Goal: Task Accomplishment & Management: Use online tool/utility

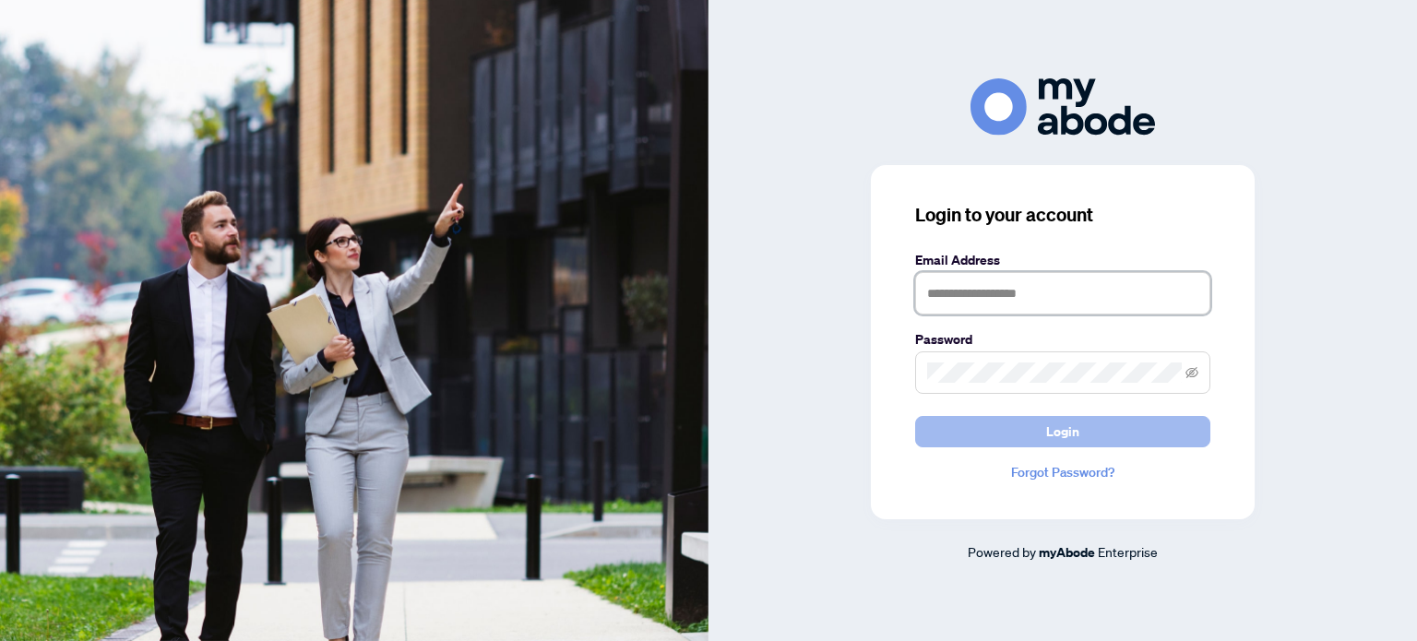
type input "**********"
click at [1030, 427] on button "Login" at bounding box center [1062, 431] width 295 height 31
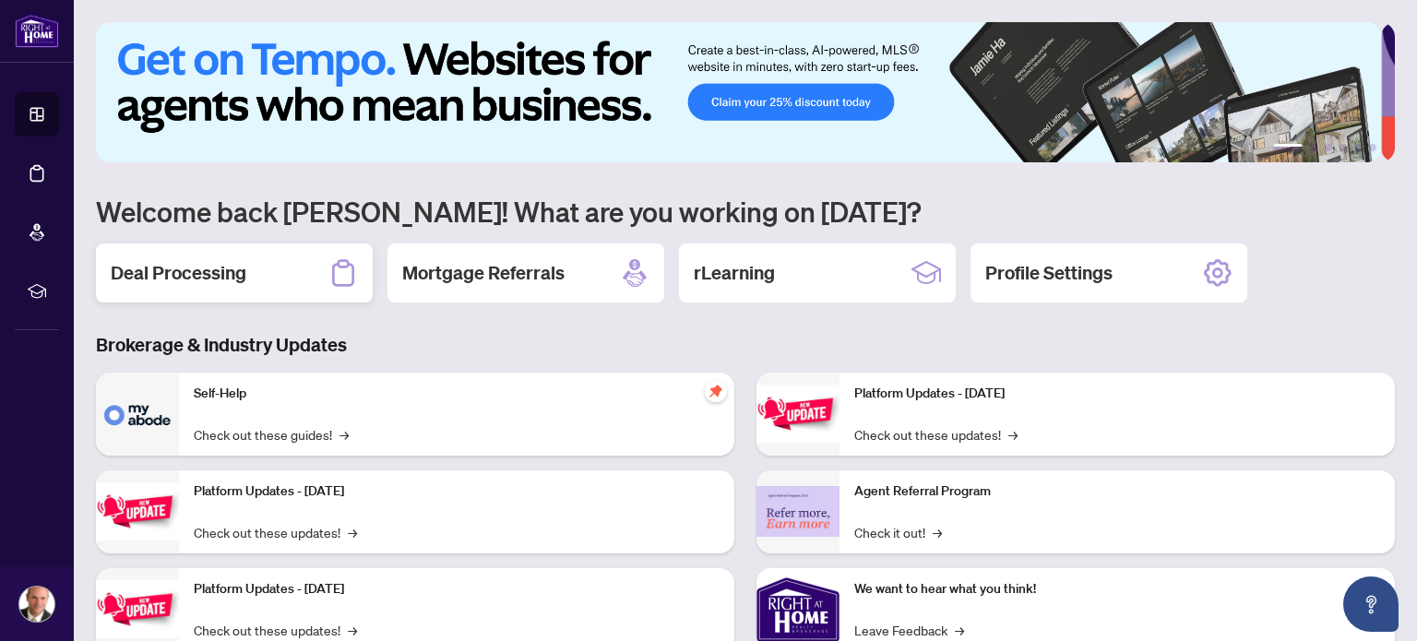
click at [172, 263] on h2 "Deal Processing" at bounding box center [179, 273] width 136 height 26
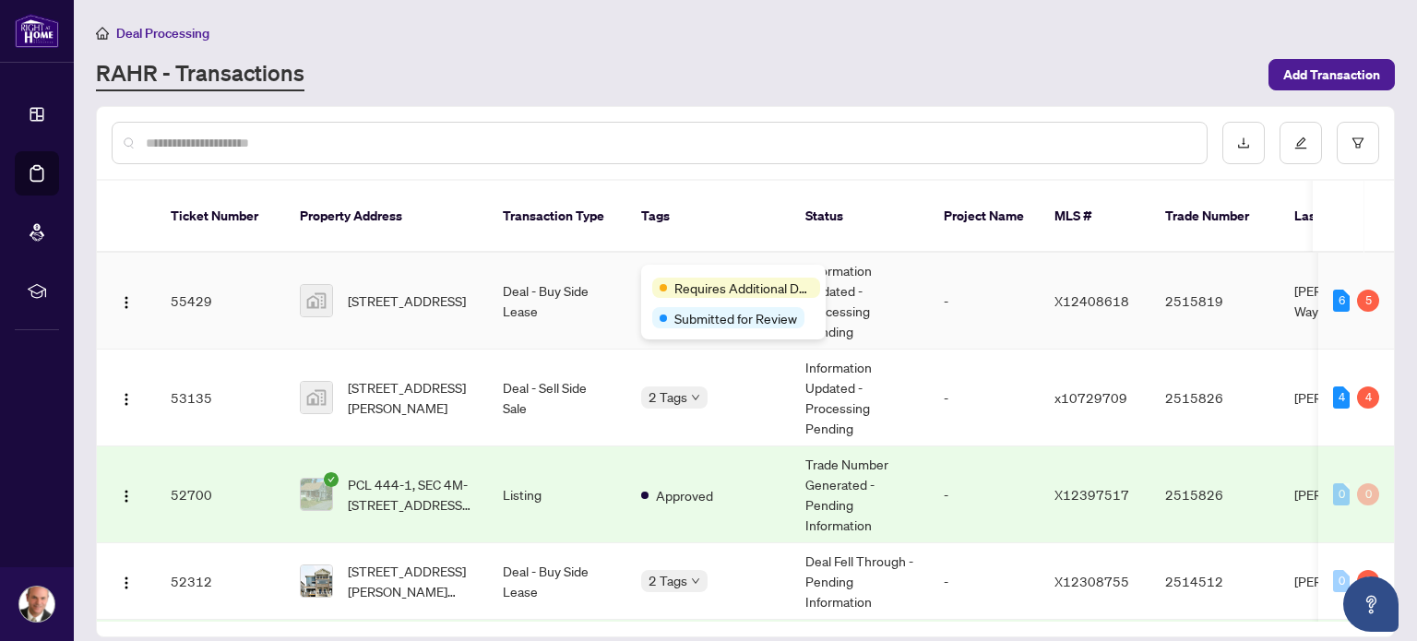
click at [672, 275] on div "Requires Additional Docs Submitted for Review" at bounding box center [733, 302] width 185 height 75
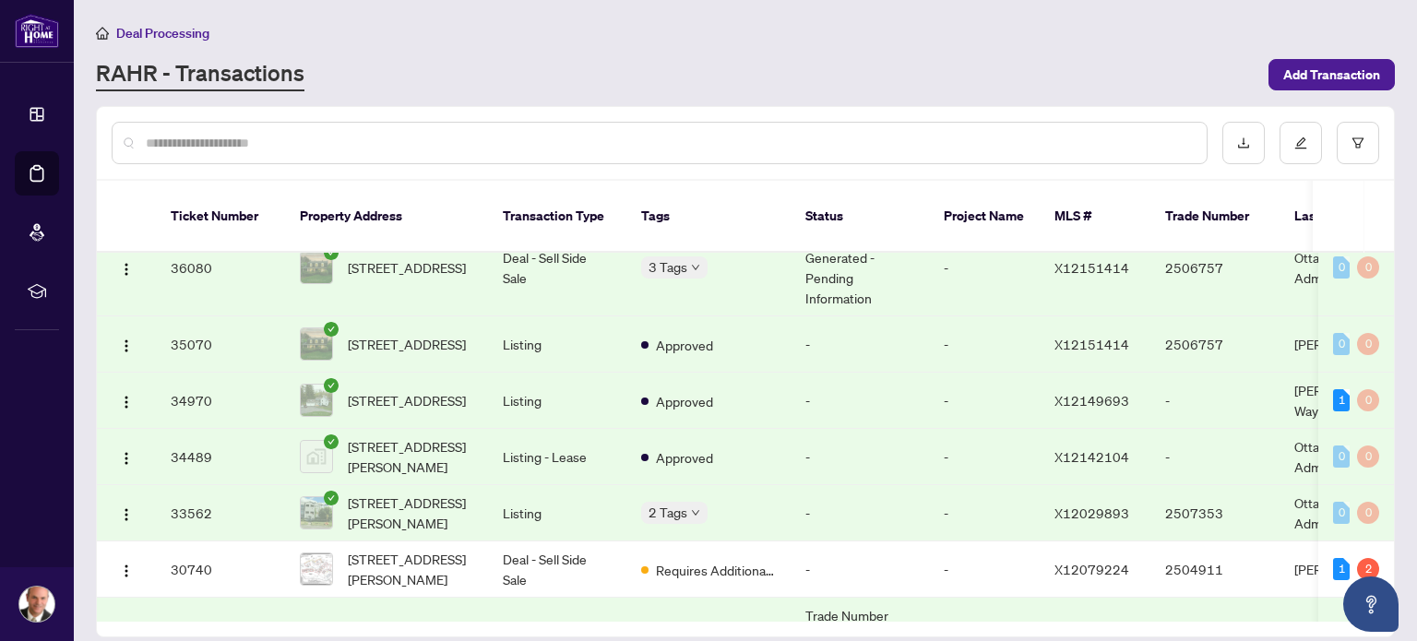
scroll to position [922, 0]
click at [443, 436] on span "[STREET_ADDRESS][PERSON_NAME]" at bounding box center [410, 456] width 125 height 41
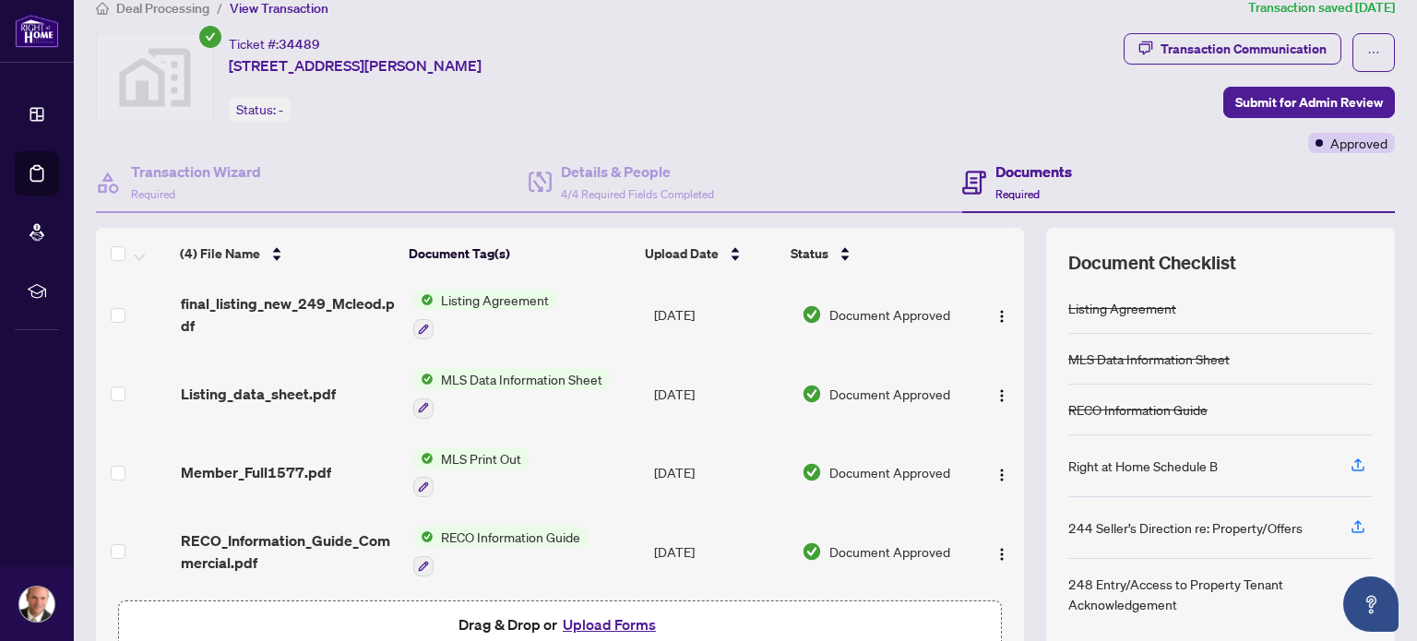
scroll to position [129, 0]
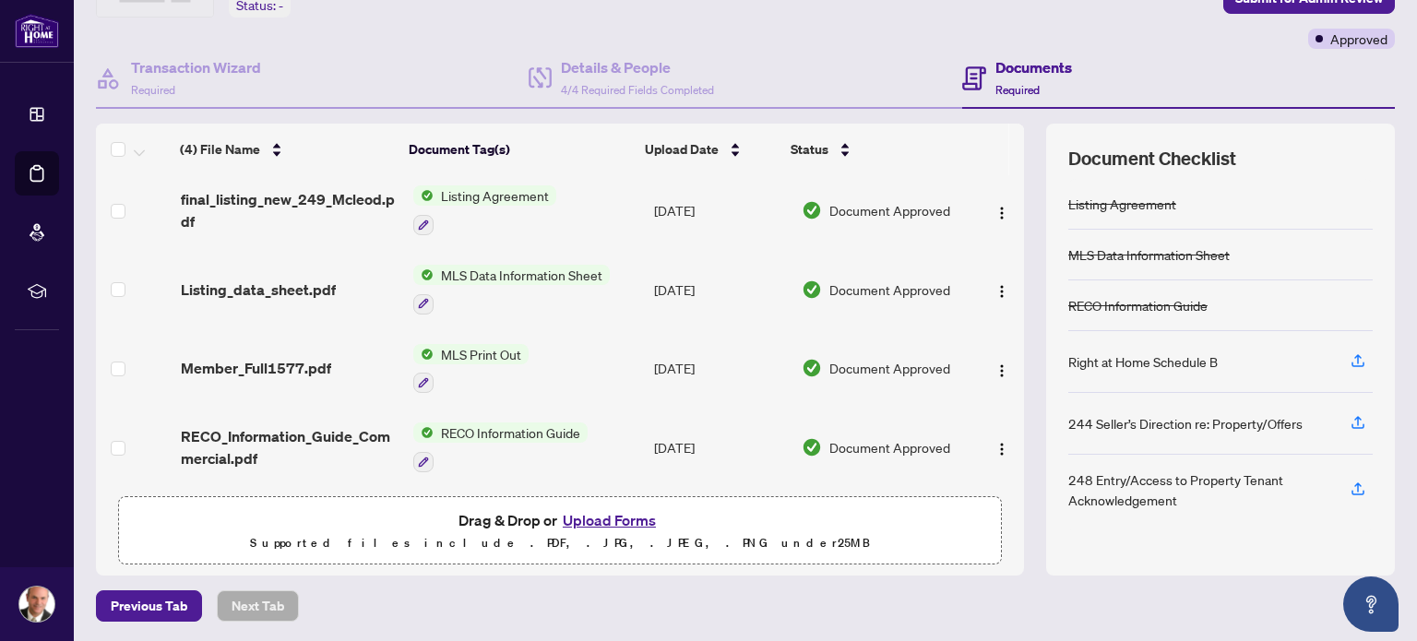
click at [576, 514] on button "Upload Forms" at bounding box center [609, 520] width 104 height 24
